Goal: Information Seeking & Learning: Learn about a topic

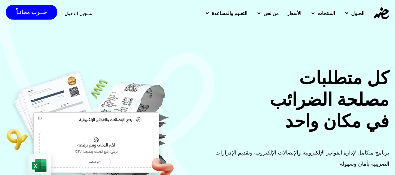
click at [287, 15] on span "الأسعار" at bounding box center [294, 13] width 14 height 7
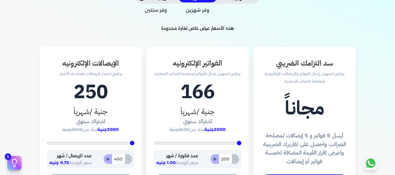
scroll to position [162, 0]
type input "262"
type input "421"
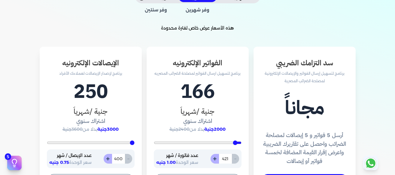
type input "597"
type input "738"
type input "862"
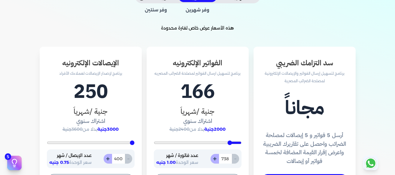
type input "862"
type input "1003"
type input "1179"
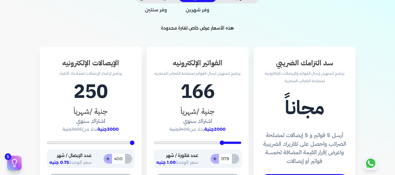
type input "1338"
type input "1479"
type input "1691"
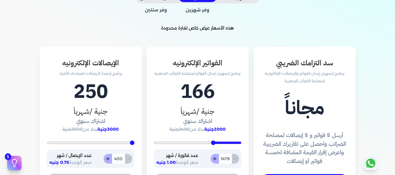
type input "1691"
type input "1832"
type input "2115"
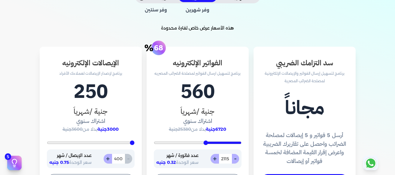
type input "2309"
type input "2432"
type input "2574"
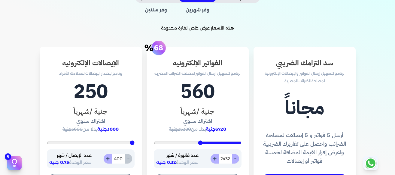
type input "2574"
type input "2838"
type input "2979"
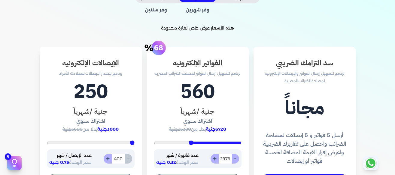
type input "3174"
type input "3315"
type input "3474"
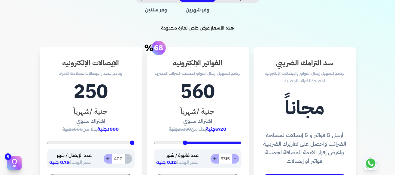
type input "3474"
type input "3597"
type input "3721"
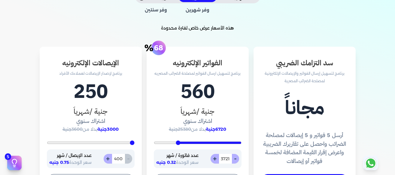
type input "3826"
type input "3968"
type input "4126"
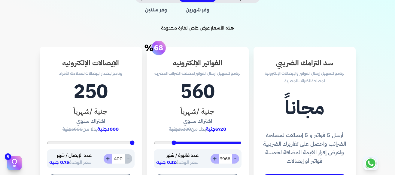
type input "4126"
type input "4232"
type input "4374"
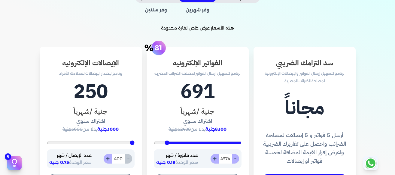
type input "4479"
type input "4585"
type input "4691"
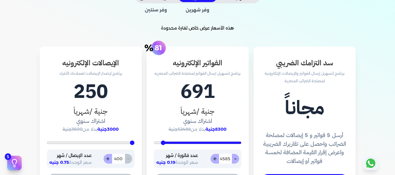
type input "4691"
type input "4885"
type input "5000"
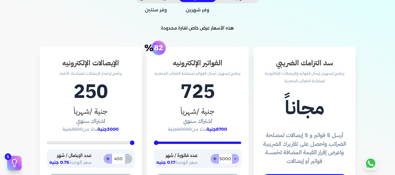
type input "4974"
type input "4691"
type input "4268"
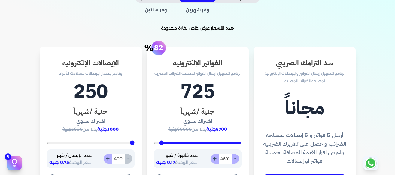
type input "4268"
type input "3950"
type input "3668"
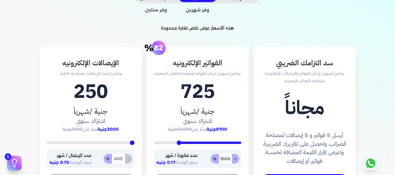
type input "3103"
type input "2503"
type input "1991"
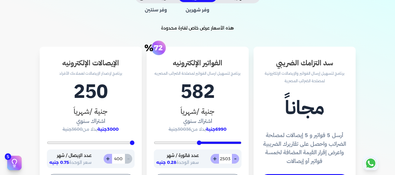
type input "1991"
type input "1515"
type input "1162"
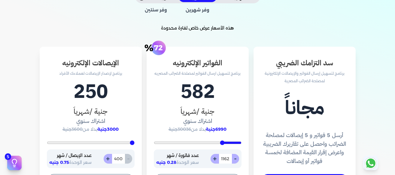
type input "915"
type input "668"
type input "526"
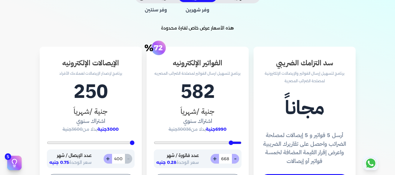
type input "526"
type input "403"
type input "244"
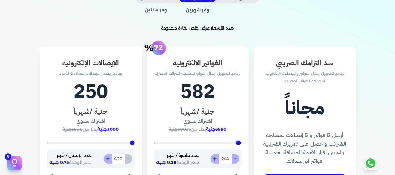
type input "200"
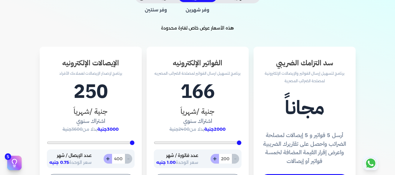
drag, startPoint x: 239, startPoint y: 143, endPoint x: 249, endPoint y: 142, distance: 9.9
click at [242, 142] on input "range" at bounding box center [198, 142] width 88 height 2
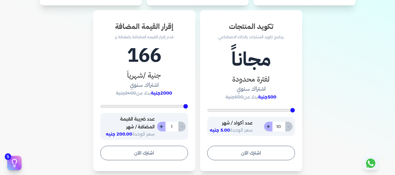
scroll to position [357, 0]
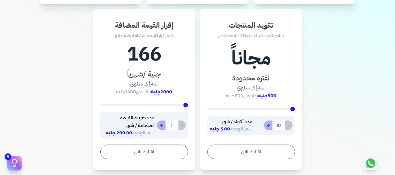
type input "14"
type input "78"
type input "115"
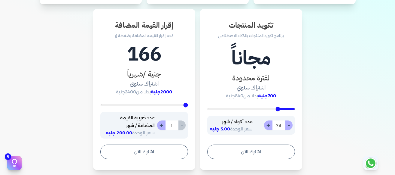
type input "115"
type input "128"
type input "143"
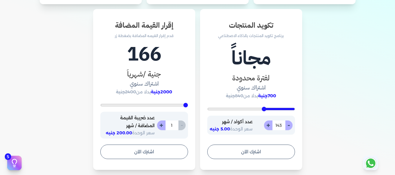
type input "154"
type input "170"
type input "186"
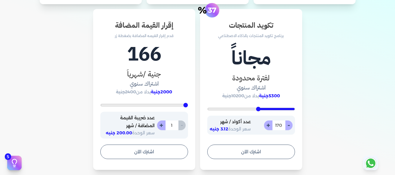
type input "186"
type input "203"
type input "221"
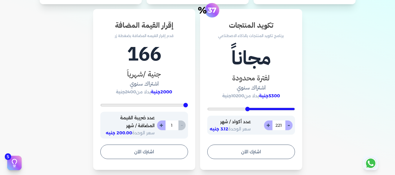
type input "240"
type input "269"
type input "277"
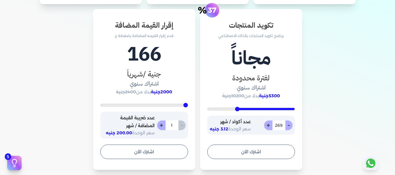
type input "277"
type input "295"
type input "328"
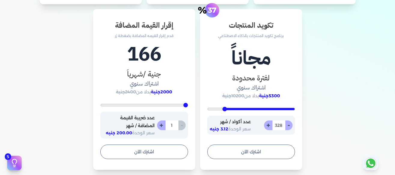
type input "349"
type input "362"
type input "372"
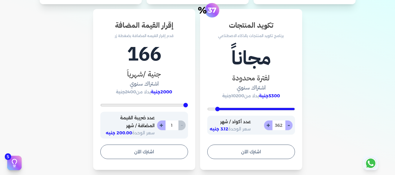
type input "372"
type input "378"
type input "388"
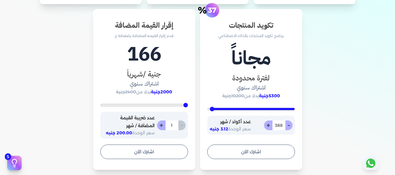
type input "398"
type input "400"
type input "372"
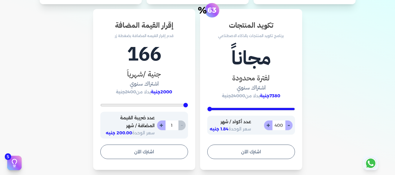
type input "372"
type input "328"
type input "308"
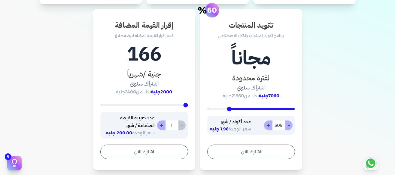
type input "285"
type input "279"
type input "214"
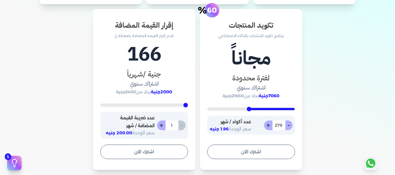
type input "214"
type input "193"
type input "158"
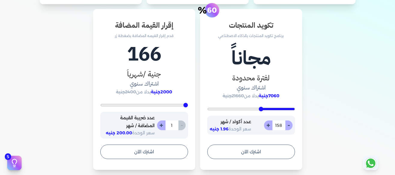
type input "144"
type input "135"
type input "120"
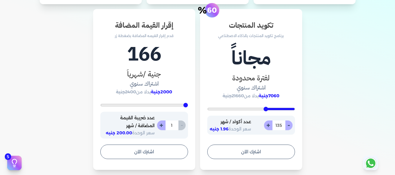
type input "120"
type input "90"
type input "57"
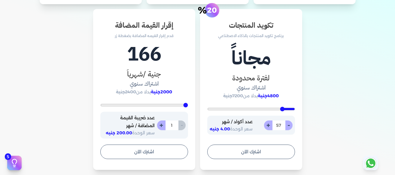
type input "37"
type input "26"
type input "18"
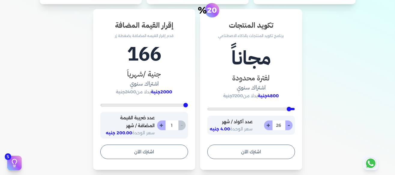
type input "18"
type input "10"
type input "47"
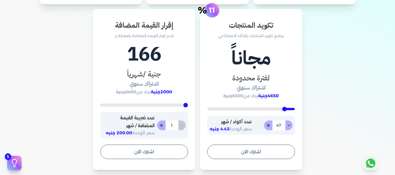
type input "105"
type input "176"
type input "269"
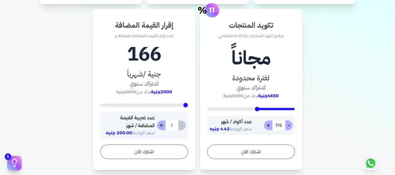
type input "269"
type input "313"
type input "345"
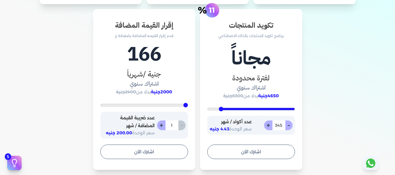
type input "369"
type input "386"
type input "400"
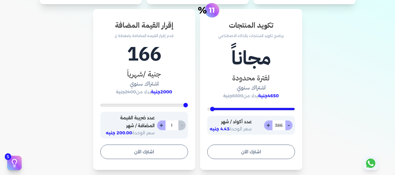
type input "400"
type input "399"
type input "346"
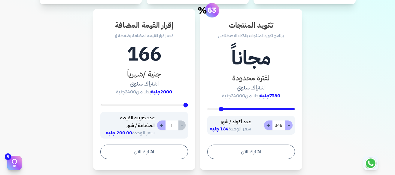
type input "310"
type input "272"
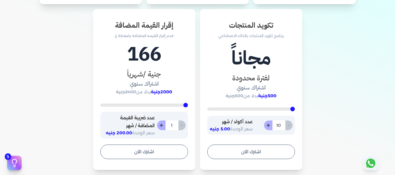
drag, startPoint x: 291, startPoint y: 108, endPoint x: 322, endPoint y: 108, distance: 30.6
click at [295, 108] on input "range" at bounding box center [251, 109] width 88 height 2
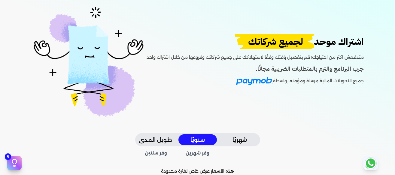
scroll to position [0, 0]
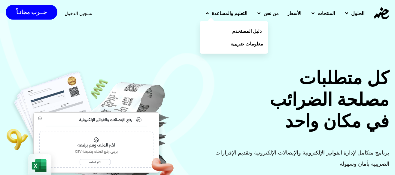
click at [230, 43] on span "معلومات ضريبية" at bounding box center [246, 43] width 33 height 7
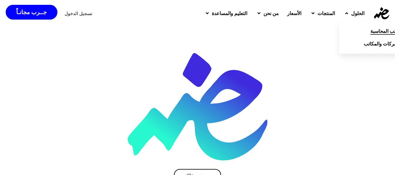
click at [370, 32] on span "مكاتب المحاسبة" at bounding box center [386, 30] width 32 height 7
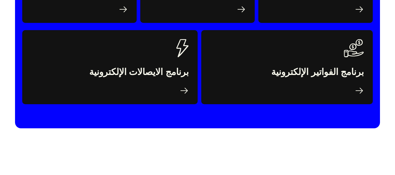
scroll to position [1195, 0]
